Goal: Information Seeking & Learning: Learn about a topic

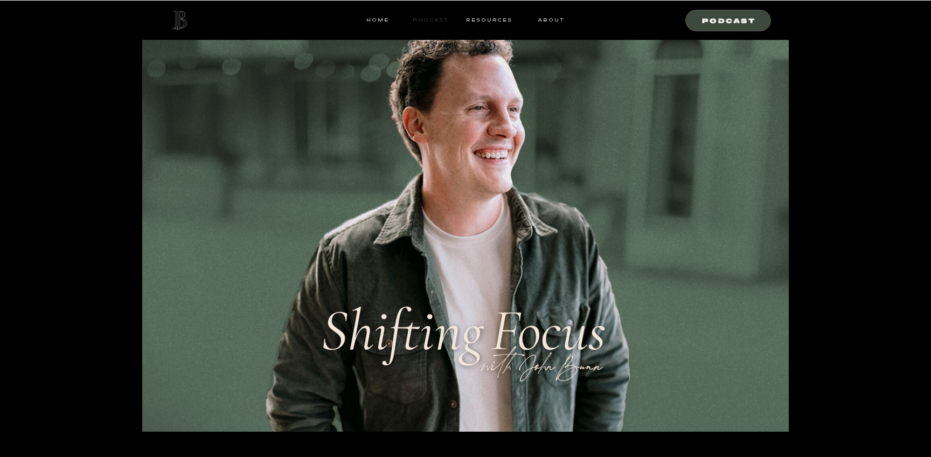
click at [432, 19] on nav "Podcast" at bounding box center [430, 20] width 43 height 10
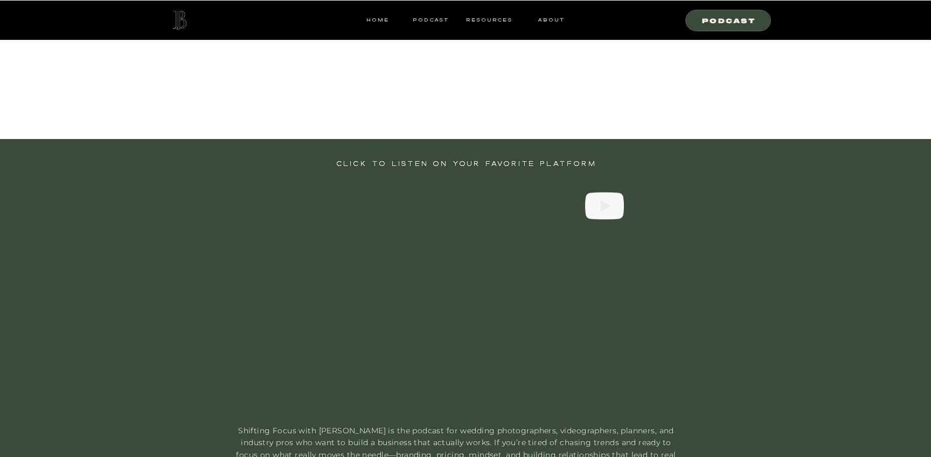
scroll to position [418, 0]
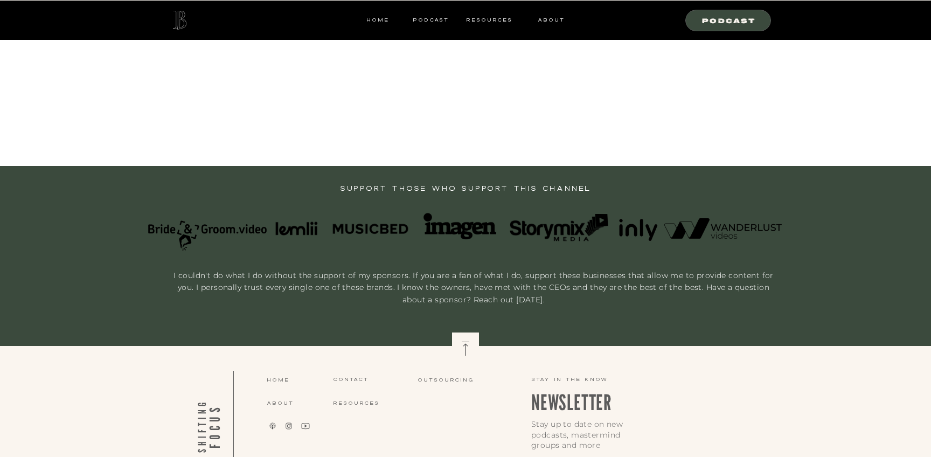
scroll to position [371, 0]
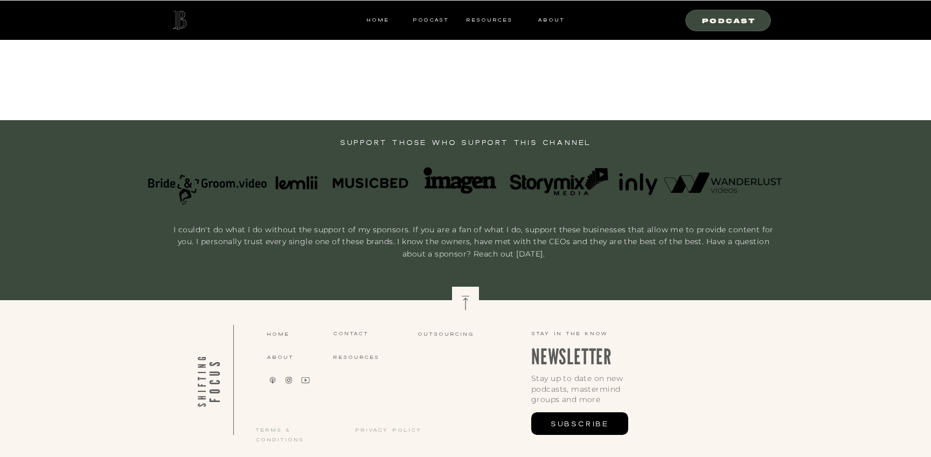
click at [452, 183] on div at bounding box center [459, 180] width 80 height 31
